Goal: Answer question/provide support

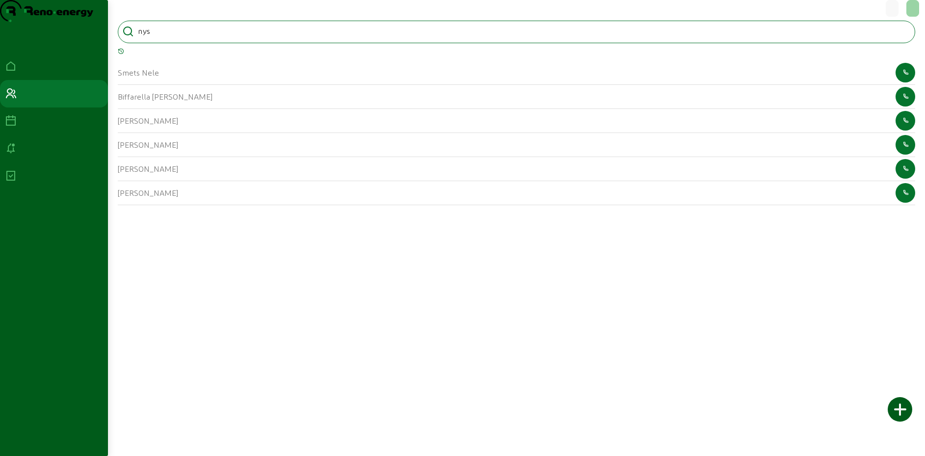
type input "nys"
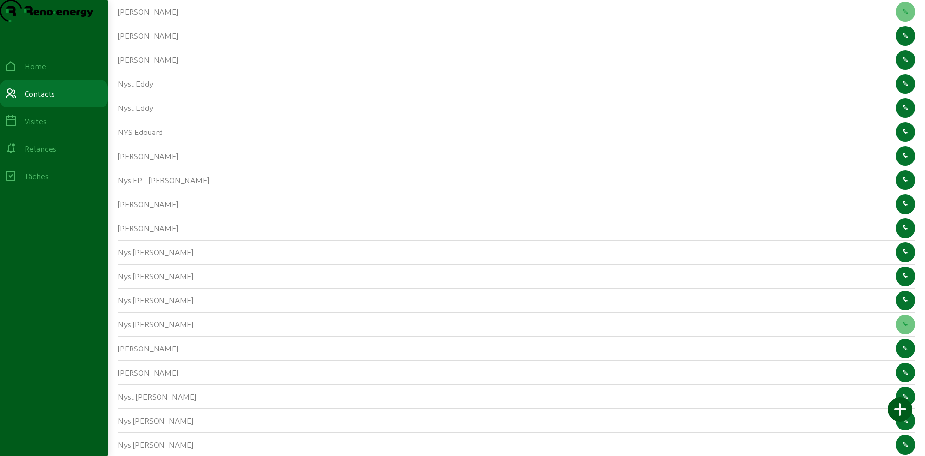
scroll to position [476, 0]
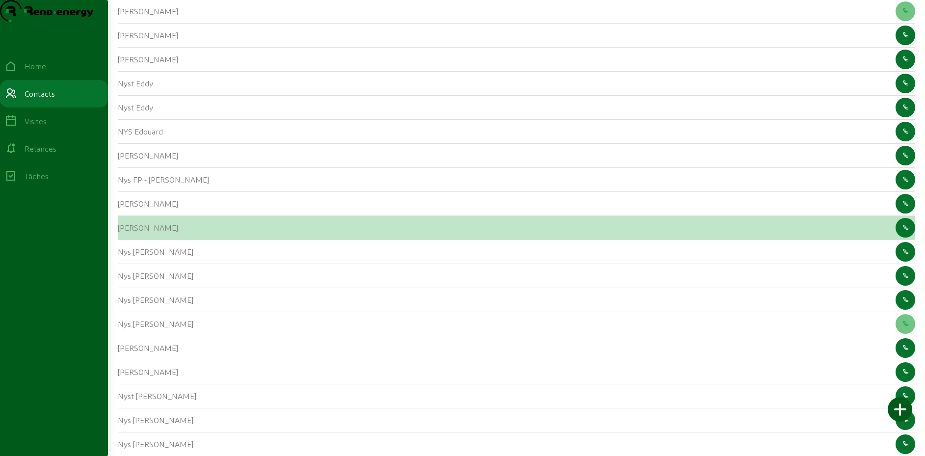
click at [126, 232] on cam-list-title "[PERSON_NAME]" at bounding box center [148, 227] width 60 height 9
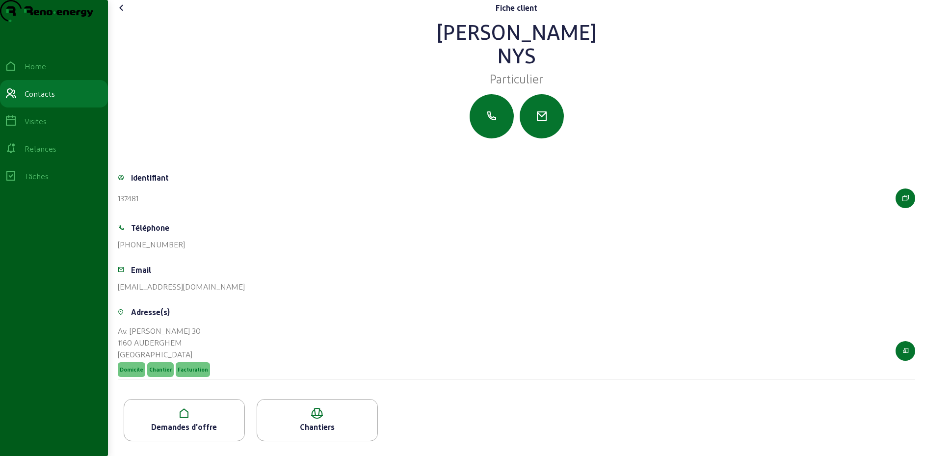
scroll to position [17, 0]
click at [171, 422] on div "Demandes d'offre" at bounding box center [184, 420] width 121 height 42
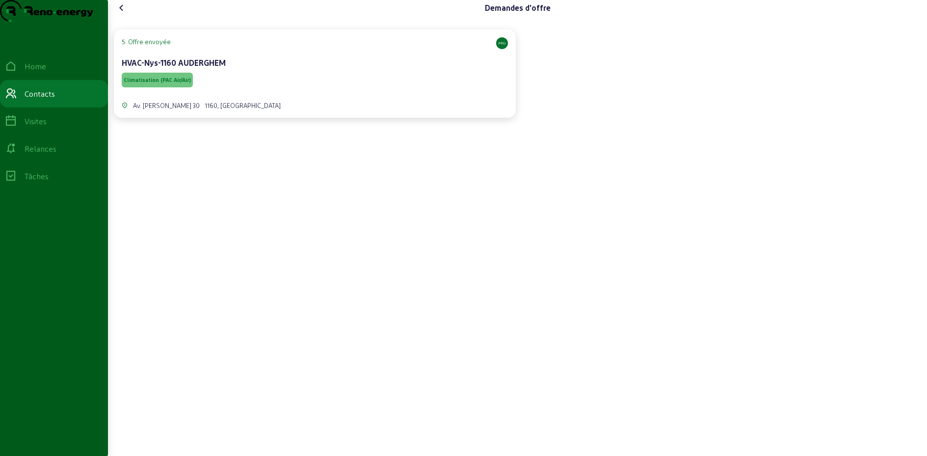
click at [320, 69] on div "HVAC-Nys-1160 AUDERGHEM" at bounding box center [315, 63] width 386 height 12
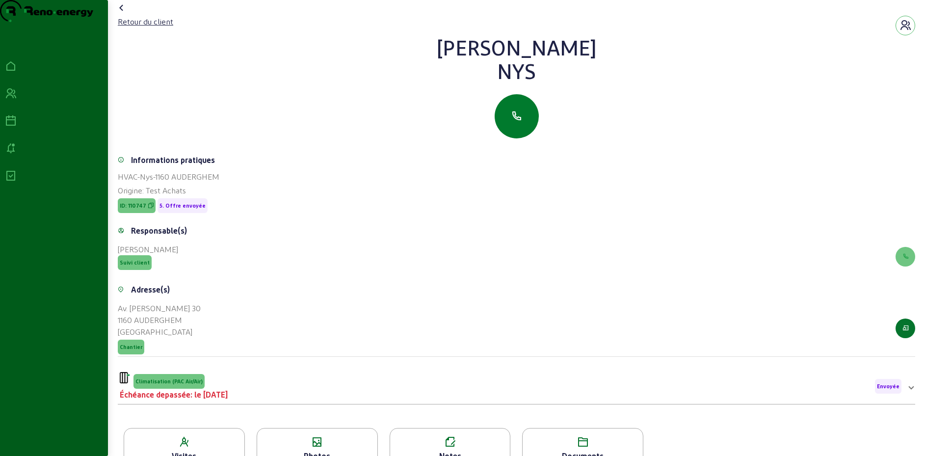
click at [501, 134] on button "button" at bounding box center [516, 116] width 44 height 44
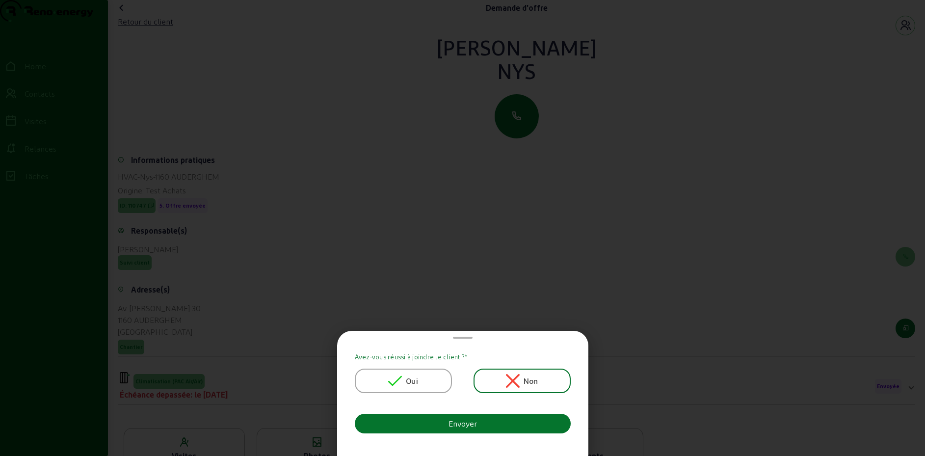
click at [402, 377] on icon at bounding box center [395, 381] width 14 height 14
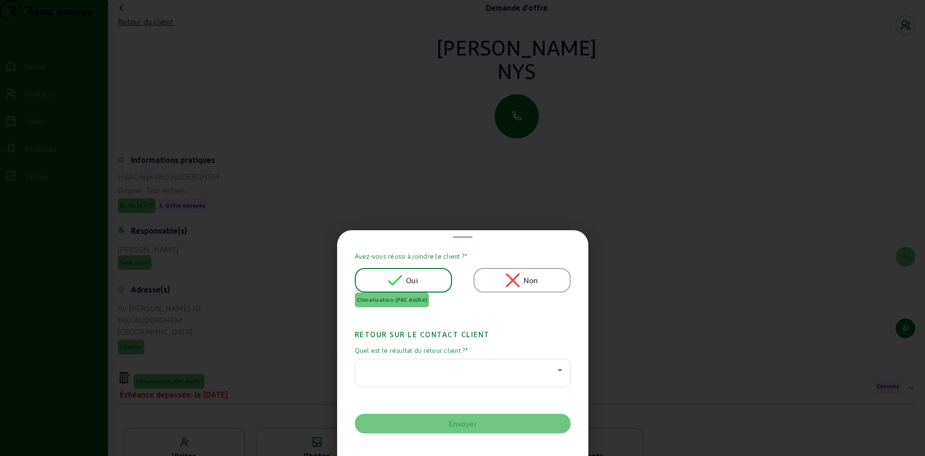
click at [418, 365] on div at bounding box center [460, 370] width 194 height 12
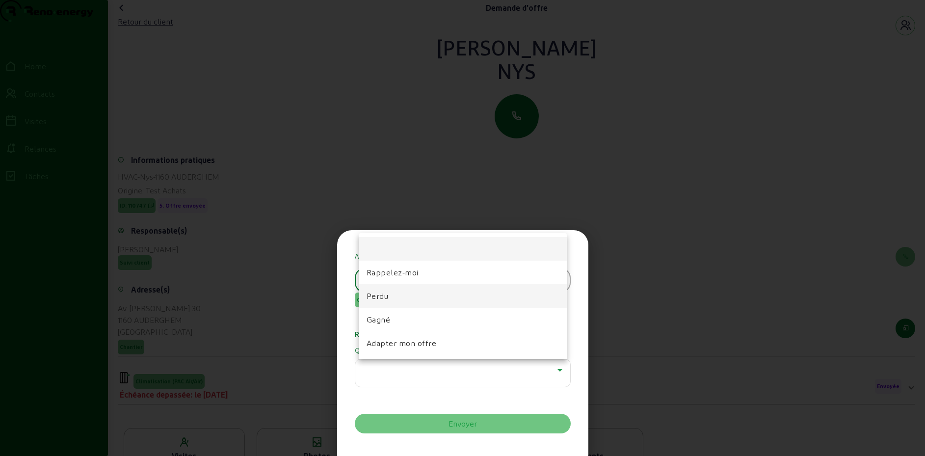
click at [390, 298] on mat-option "Perdu" at bounding box center [463, 296] width 208 height 24
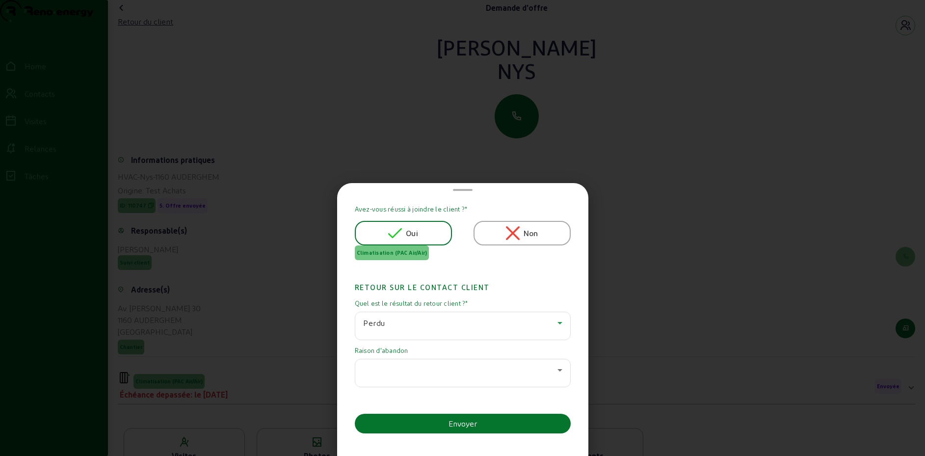
click at [401, 376] on div at bounding box center [462, 372] width 199 height 27
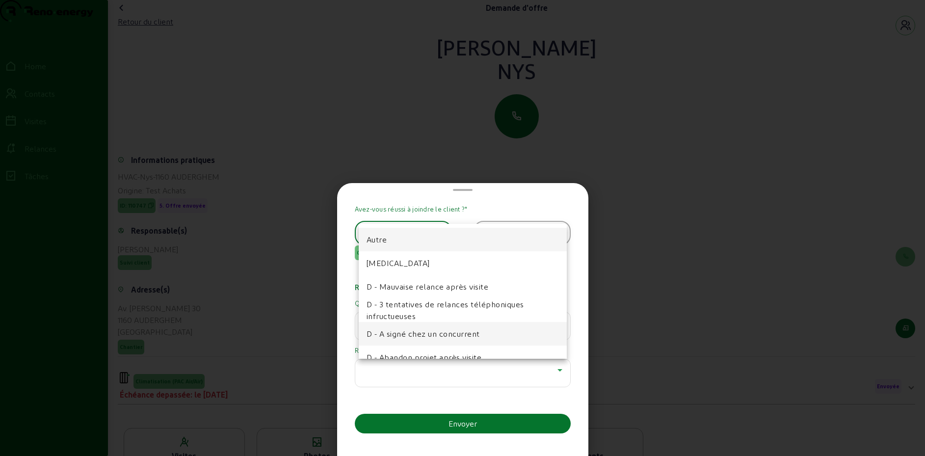
click at [404, 333] on span "D - A signé chez un concurrent" at bounding box center [422, 334] width 113 height 12
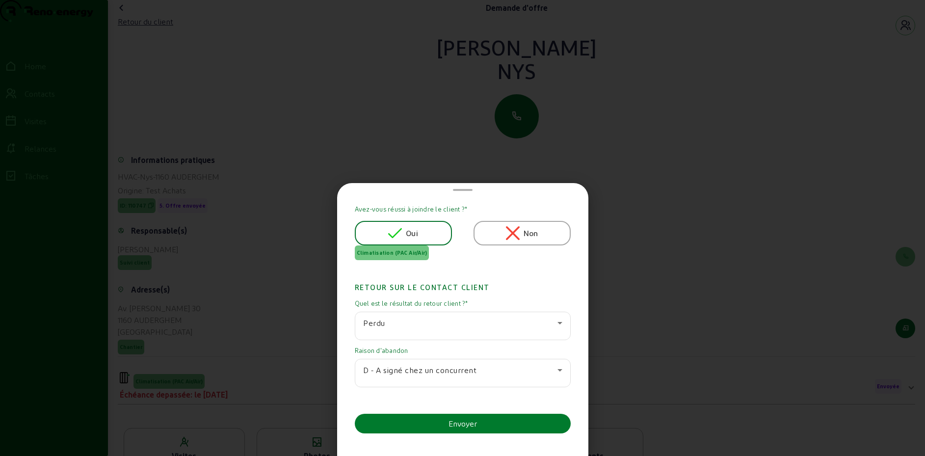
click at [431, 421] on button "Envoyer" at bounding box center [463, 424] width 216 height 20
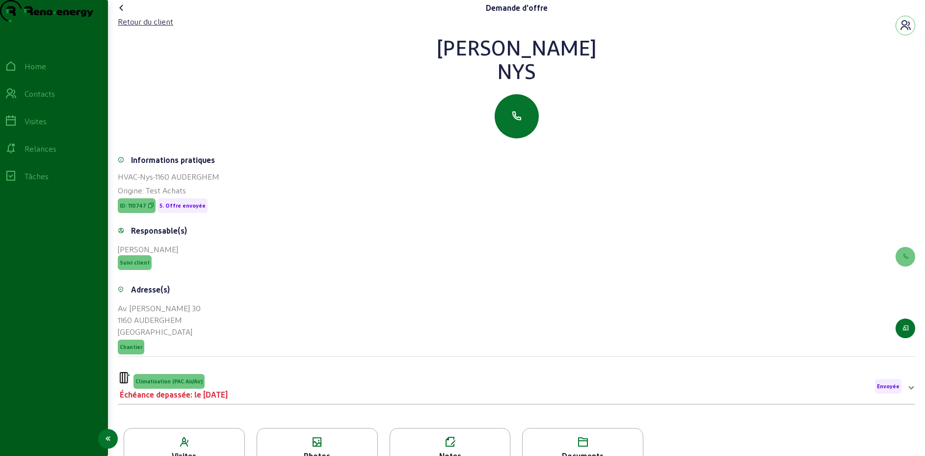
click at [17, 100] on icon at bounding box center [11, 94] width 12 height 12
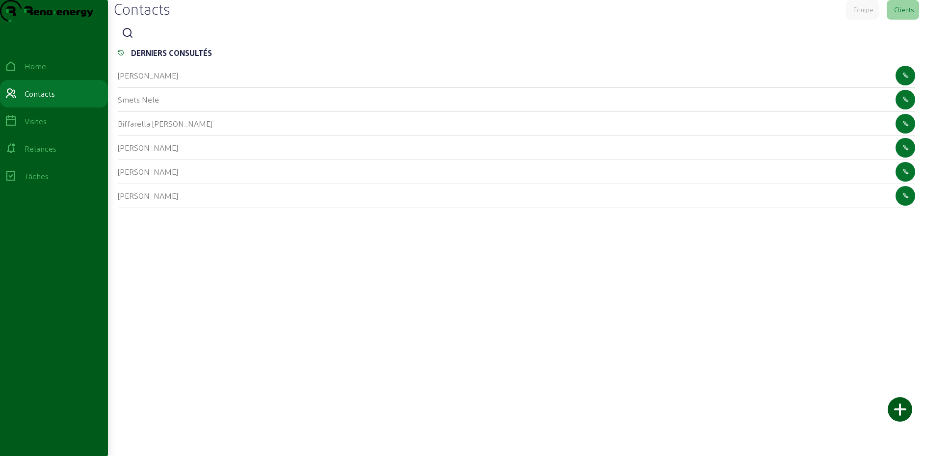
click at [462, 9] on div "Contacts Equipe Clients DERNIERS CONSULTÉS Nys [PERSON_NAME] [PERSON_NAME] [PER…" at bounding box center [516, 227] width 817 height 454
